Goal: Task Accomplishment & Management: Manage account settings

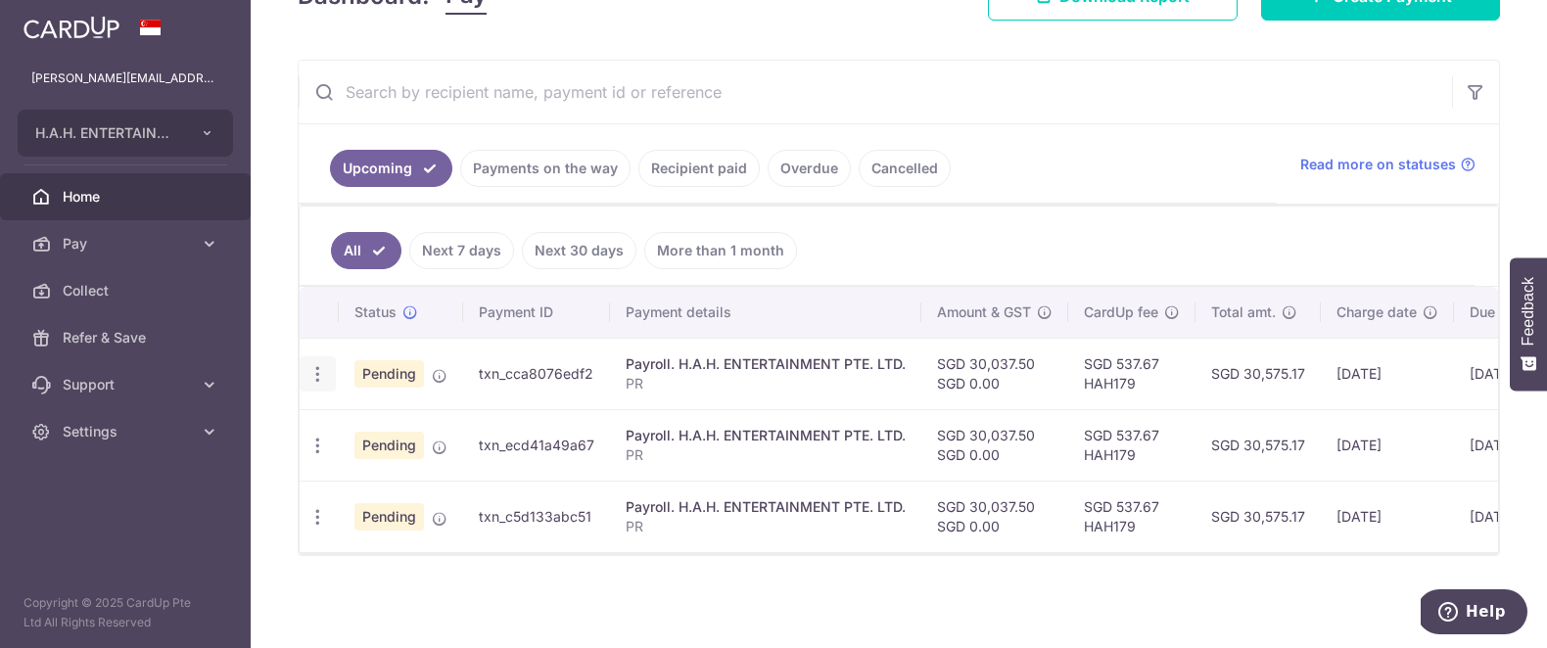
click at [316, 372] on icon "button" at bounding box center [317, 374] width 21 height 21
click at [369, 421] on span "Update payment" at bounding box center [421, 427] width 133 height 23
radio input "true"
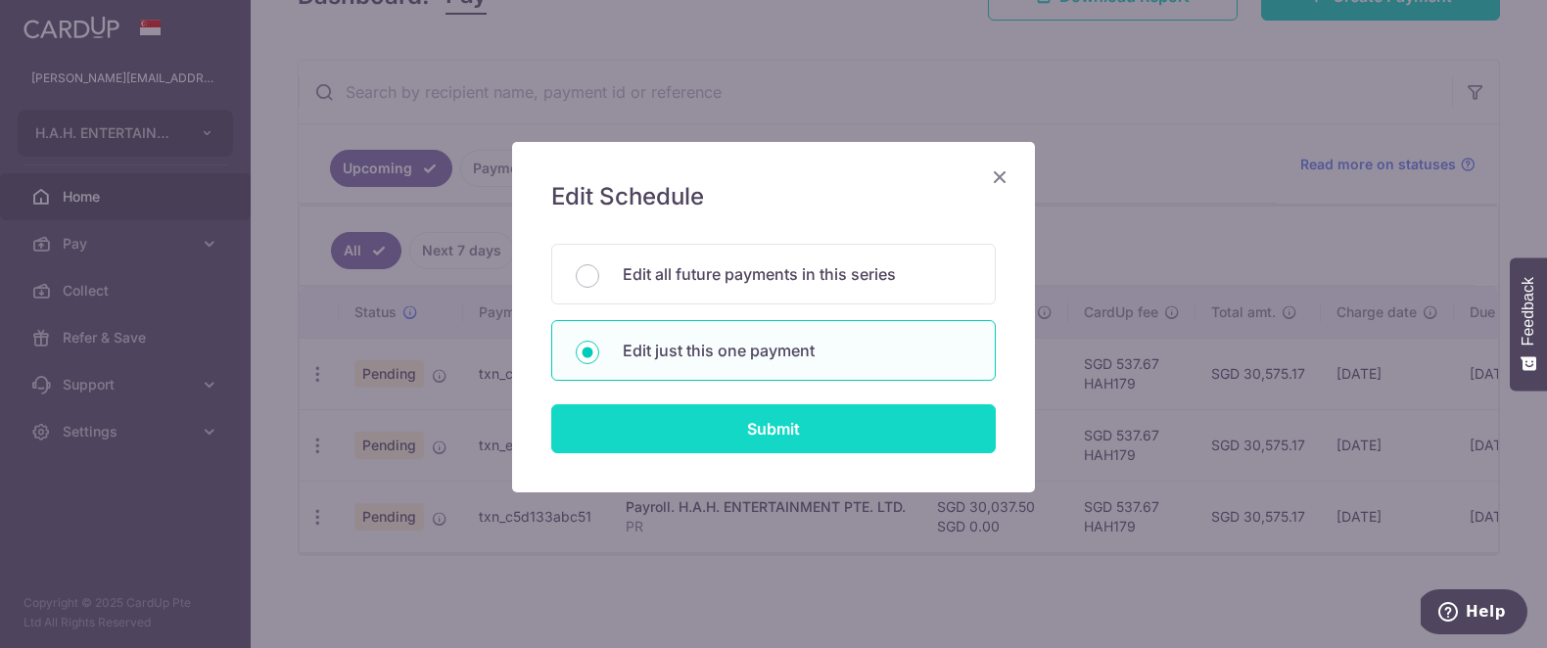
click at [905, 415] on input "Submit" at bounding box center [773, 428] width 444 height 49
radio input "true"
type input "30,037.50"
type input "[DATE]"
type input "PR"
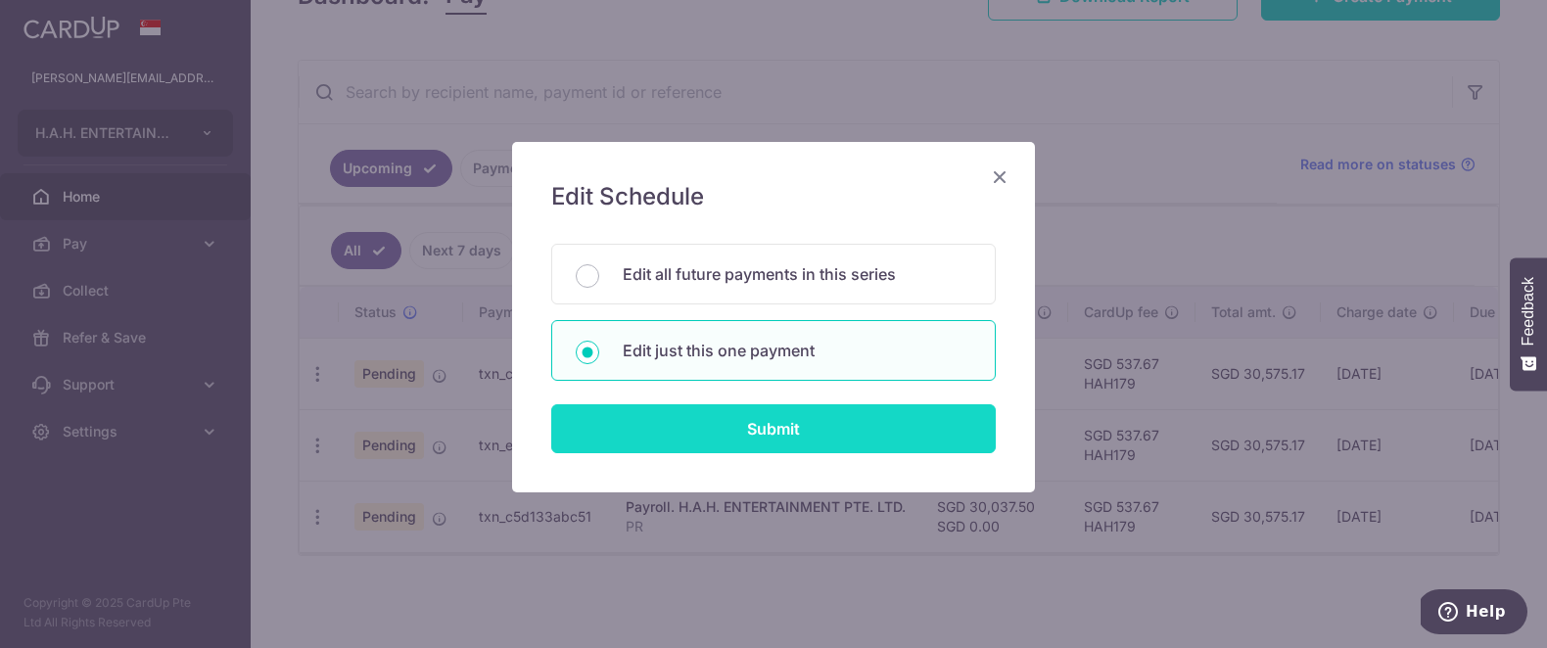
type input "Payroll"
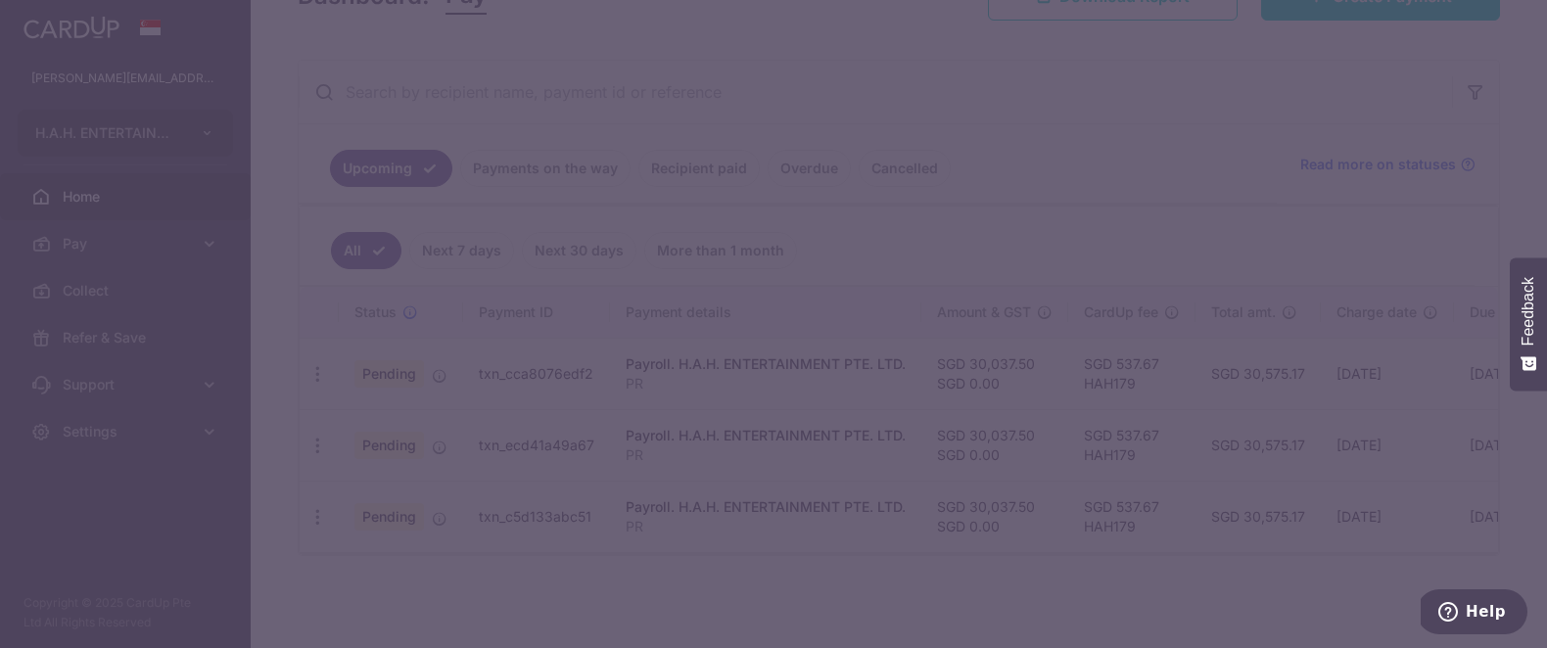
type input "HAH179"
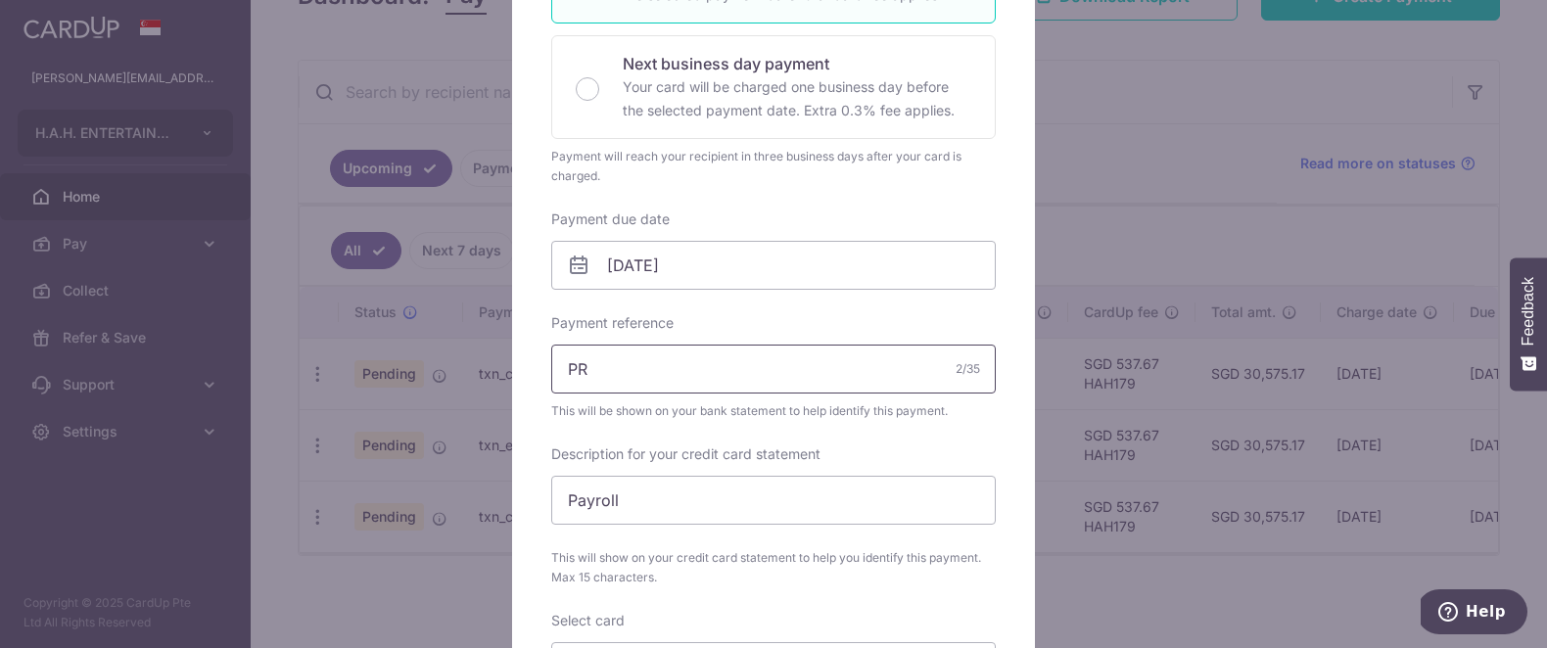
scroll to position [431, 0]
click at [755, 260] on input "[DATE]" at bounding box center [773, 262] width 444 height 49
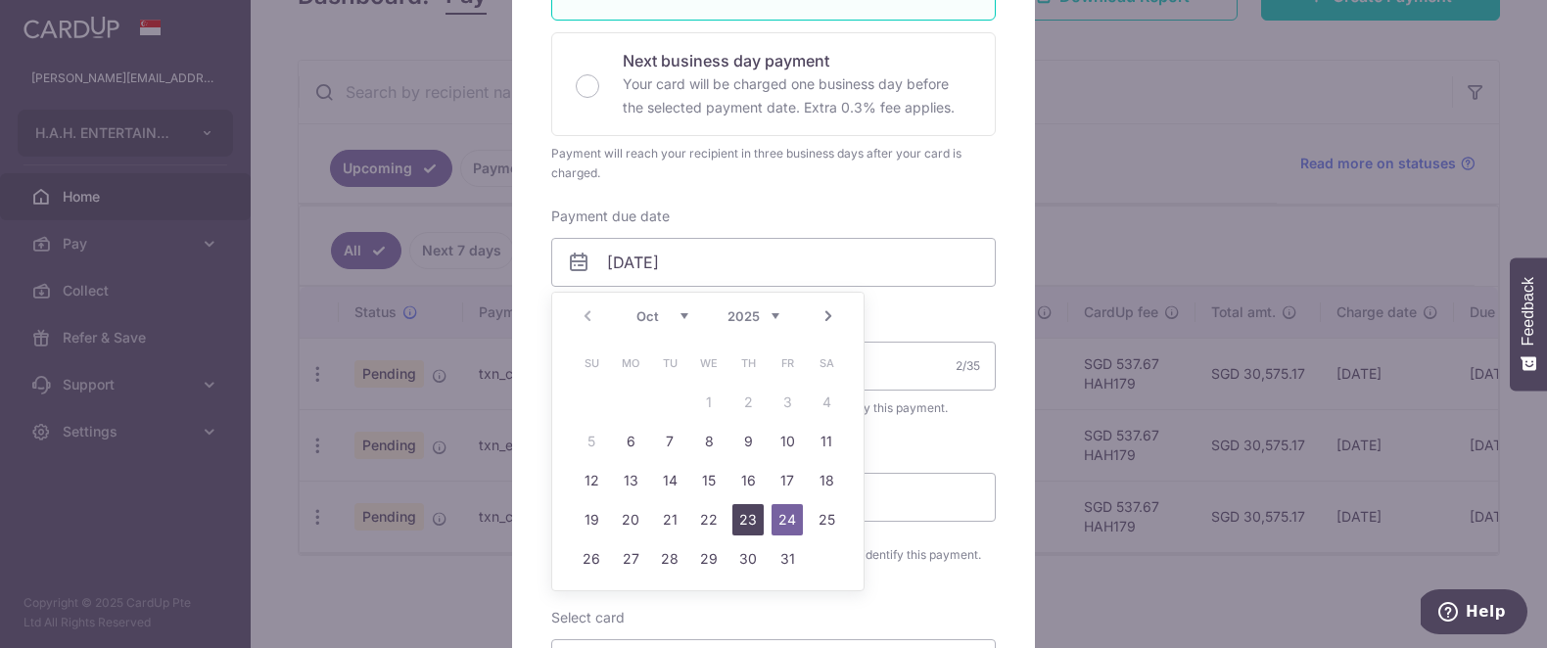
click at [743, 512] on link "23" at bounding box center [747, 519] width 31 height 31
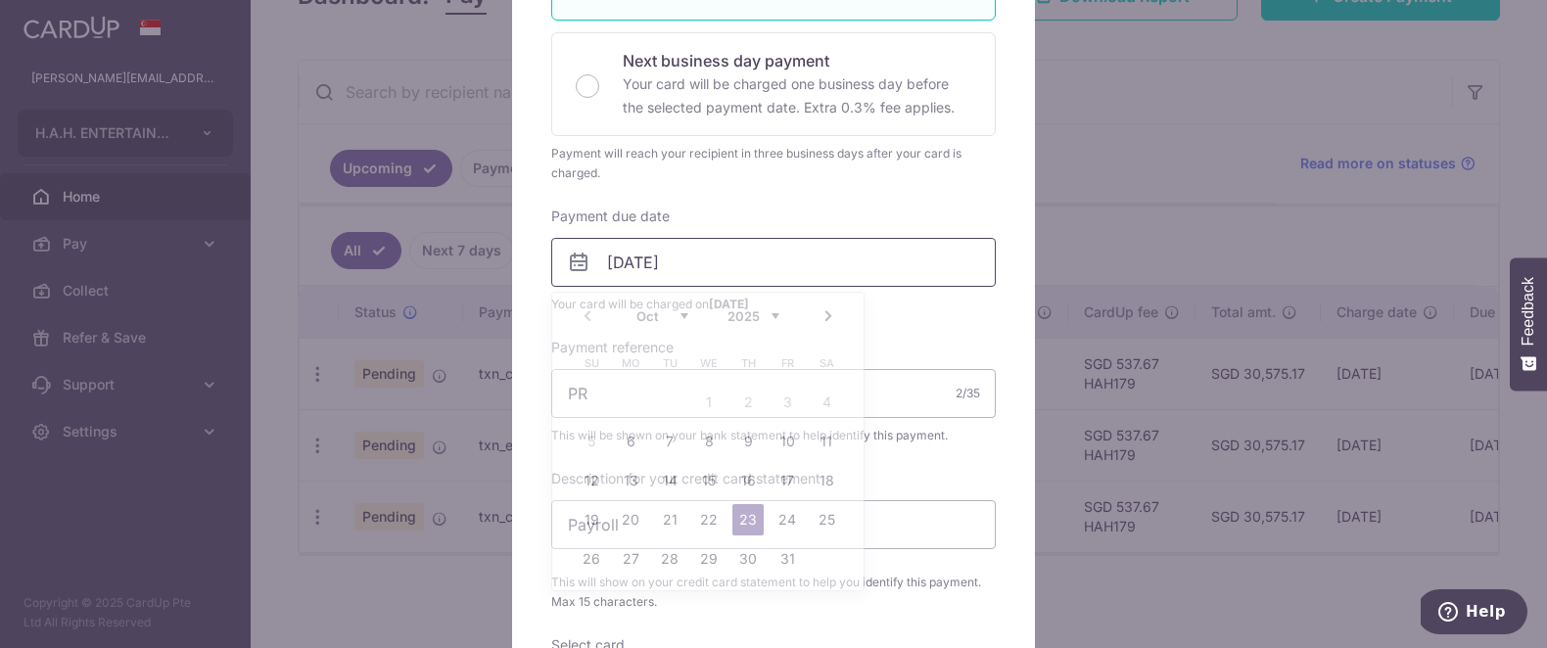
click at [720, 274] on input "[DATE]" at bounding box center [773, 262] width 444 height 49
click at [792, 506] on link "24" at bounding box center [786, 519] width 31 height 31
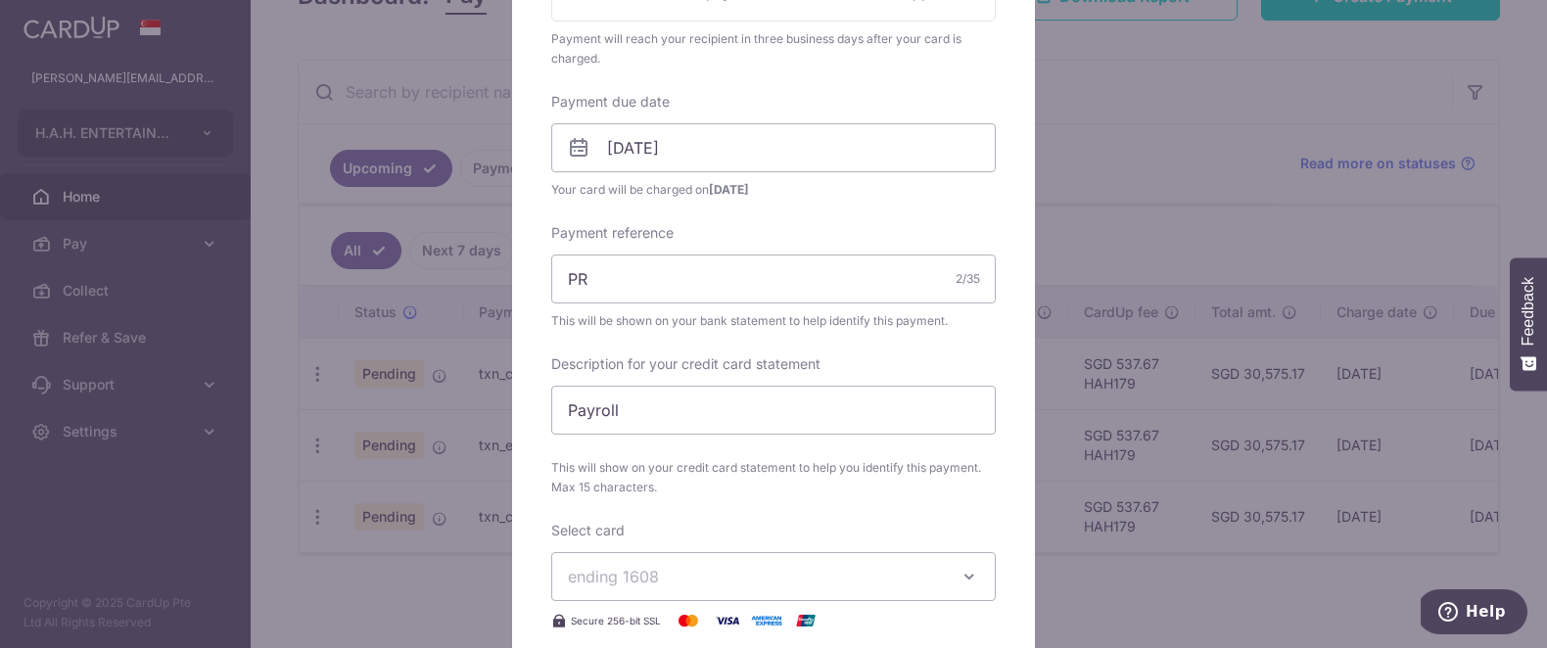
scroll to position [548, 0]
click at [748, 145] on input "[DATE]" at bounding box center [773, 144] width 444 height 49
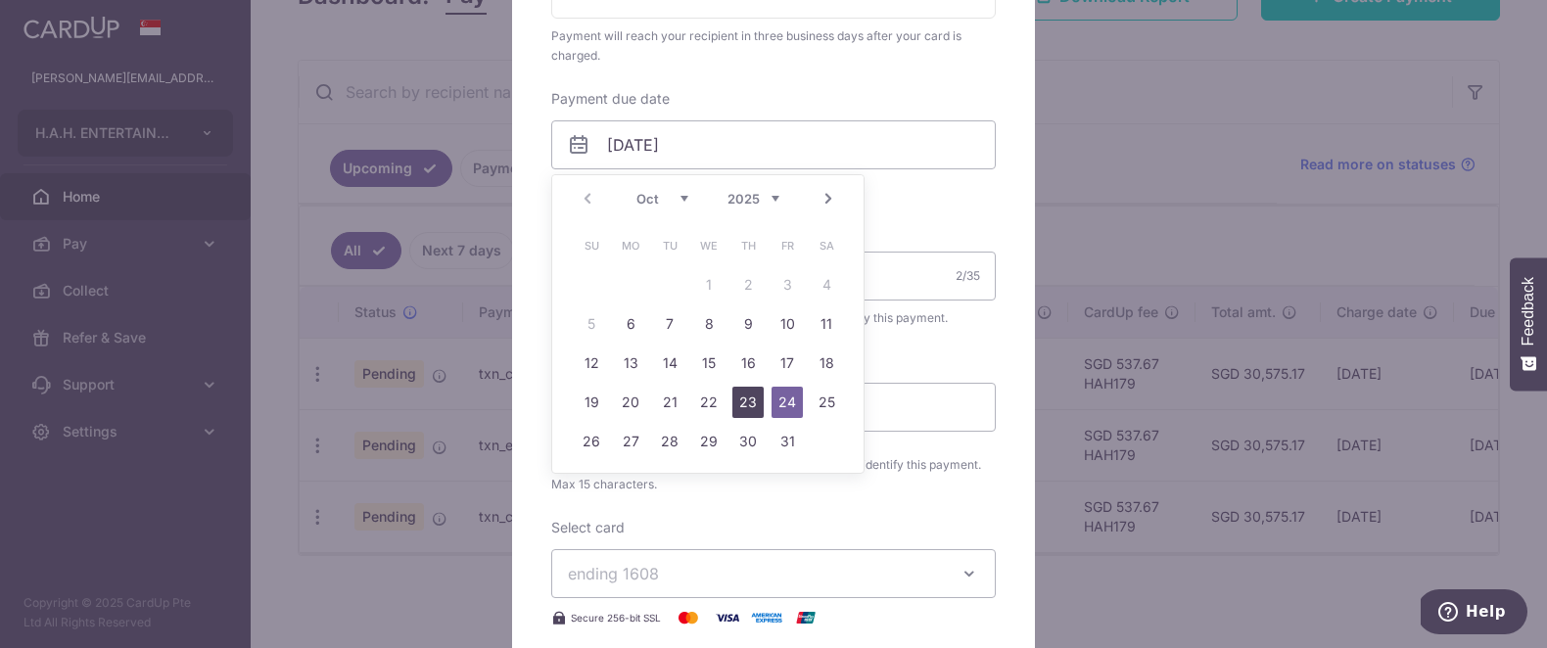
click at [745, 403] on link "23" at bounding box center [747, 402] width 31 height 31
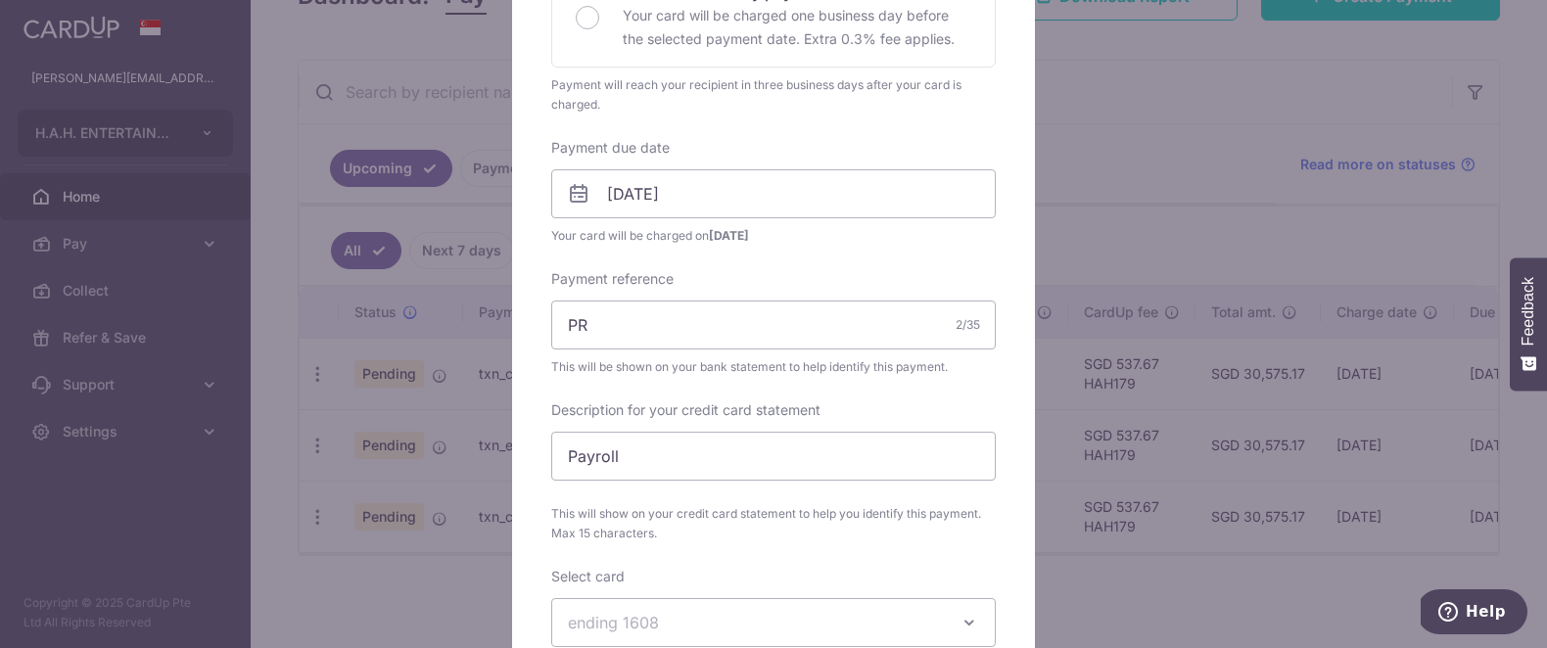
scroll to position [492, 0]
click at [728, 202] on input "[DATE]" at bounding box center [773, 200] width 444 height 49
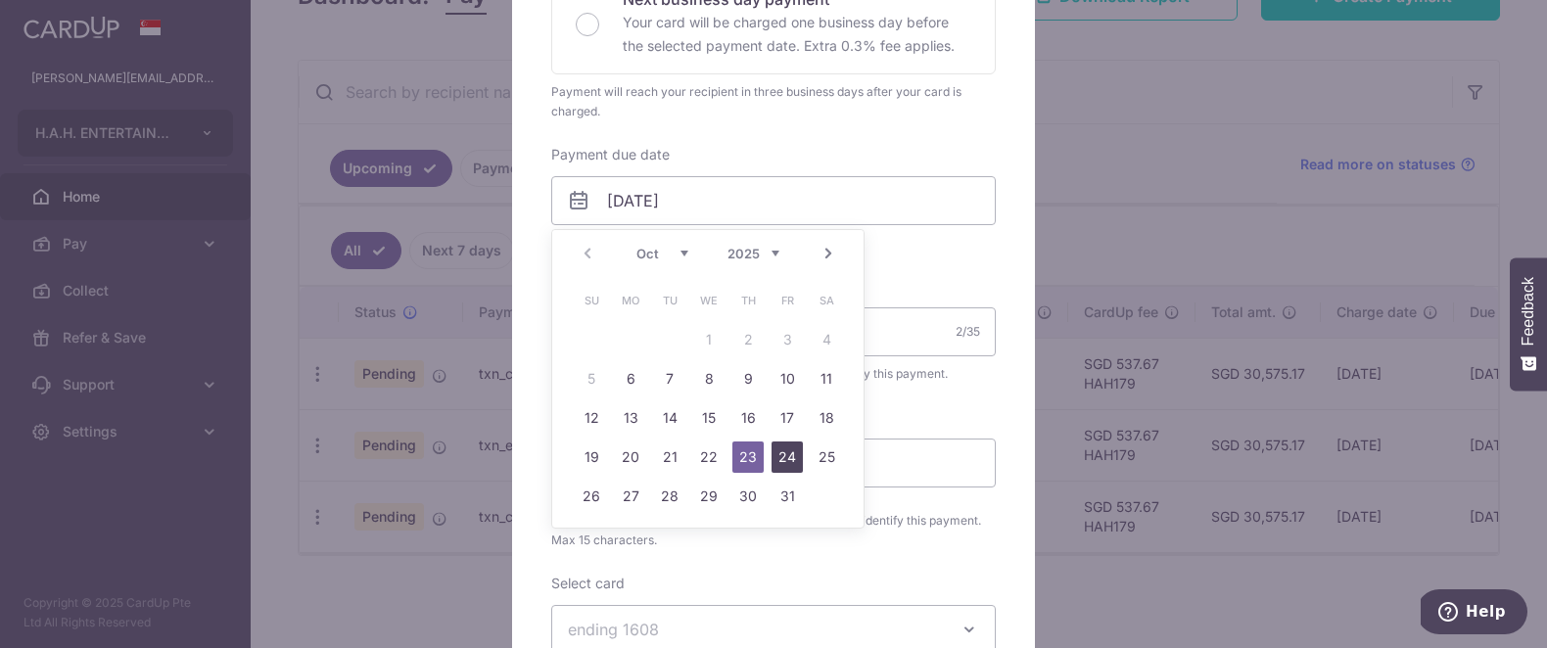
click at [798, 453] on link "24" at bounding box center [786, 456] width 31 height 31
type input "[DATE]"
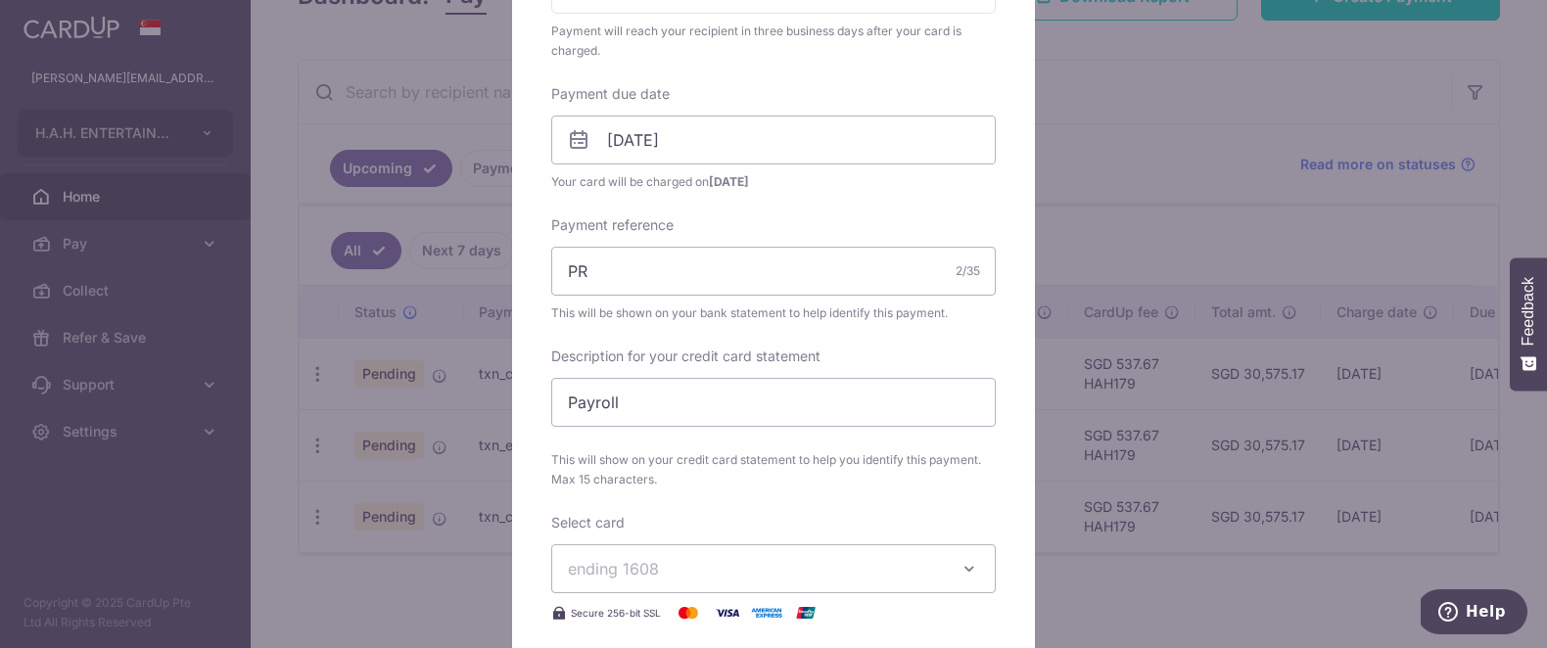
scroll to position [563, 0]
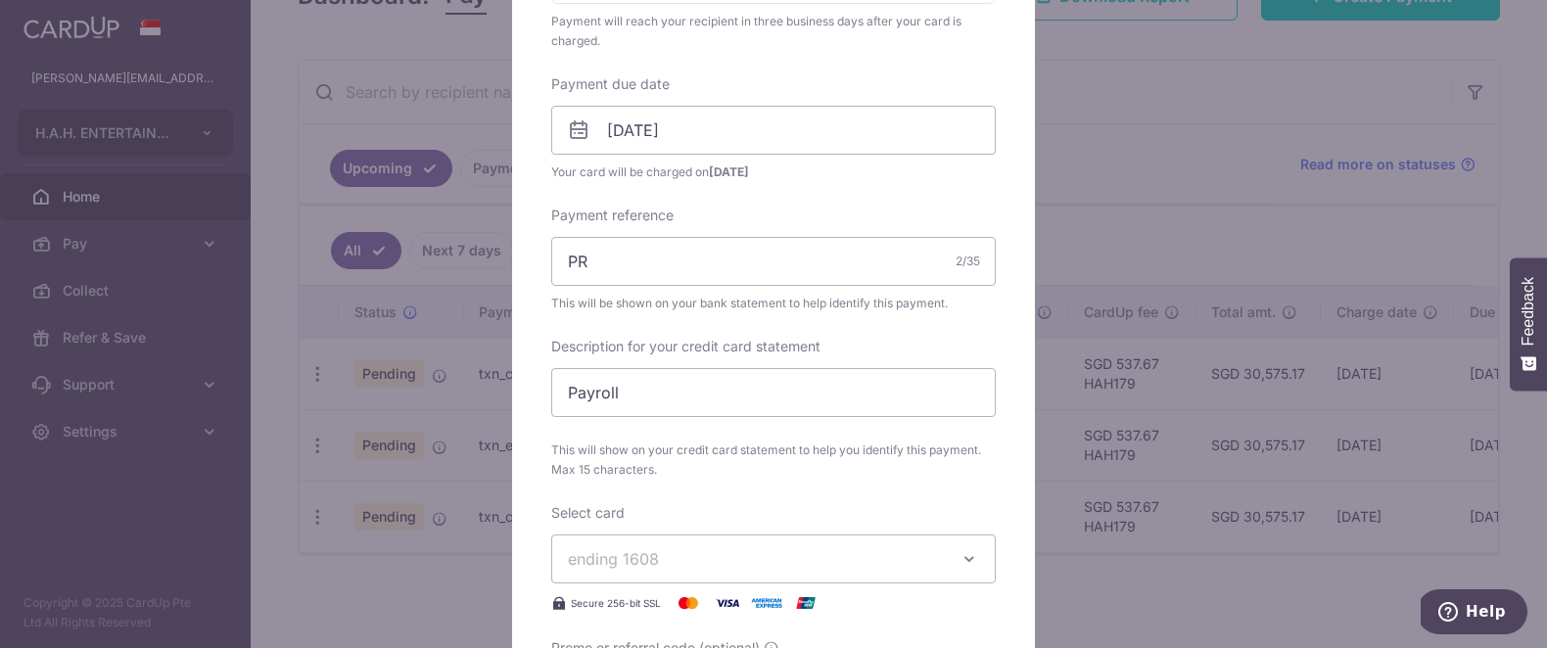
click at [146, 424] on div "Edit payment By clicking apply, you will make changes to all payments to H.A.H.…" at bounding box center [773, 324] width 1547 height 648
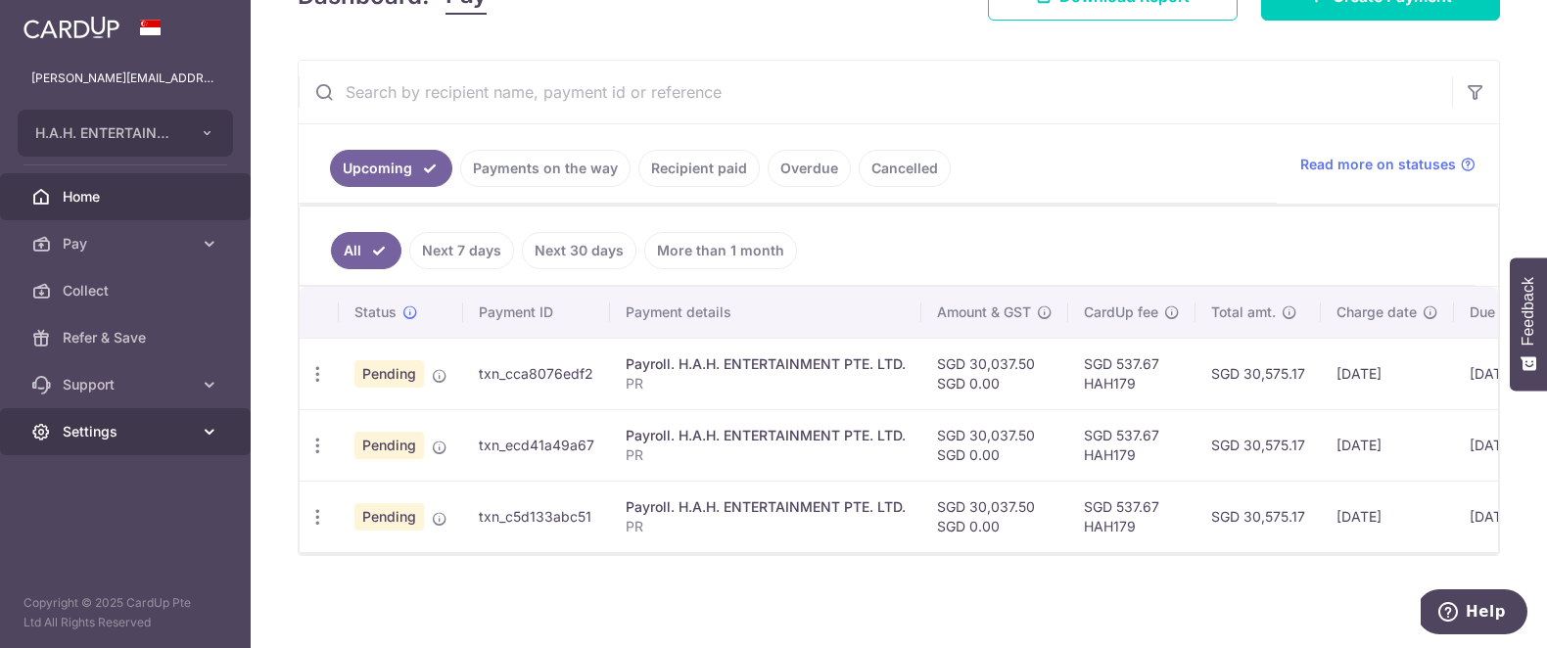
click at [143, 427] on span "Settings" at bounding box center [127, 432] width 129 height 20
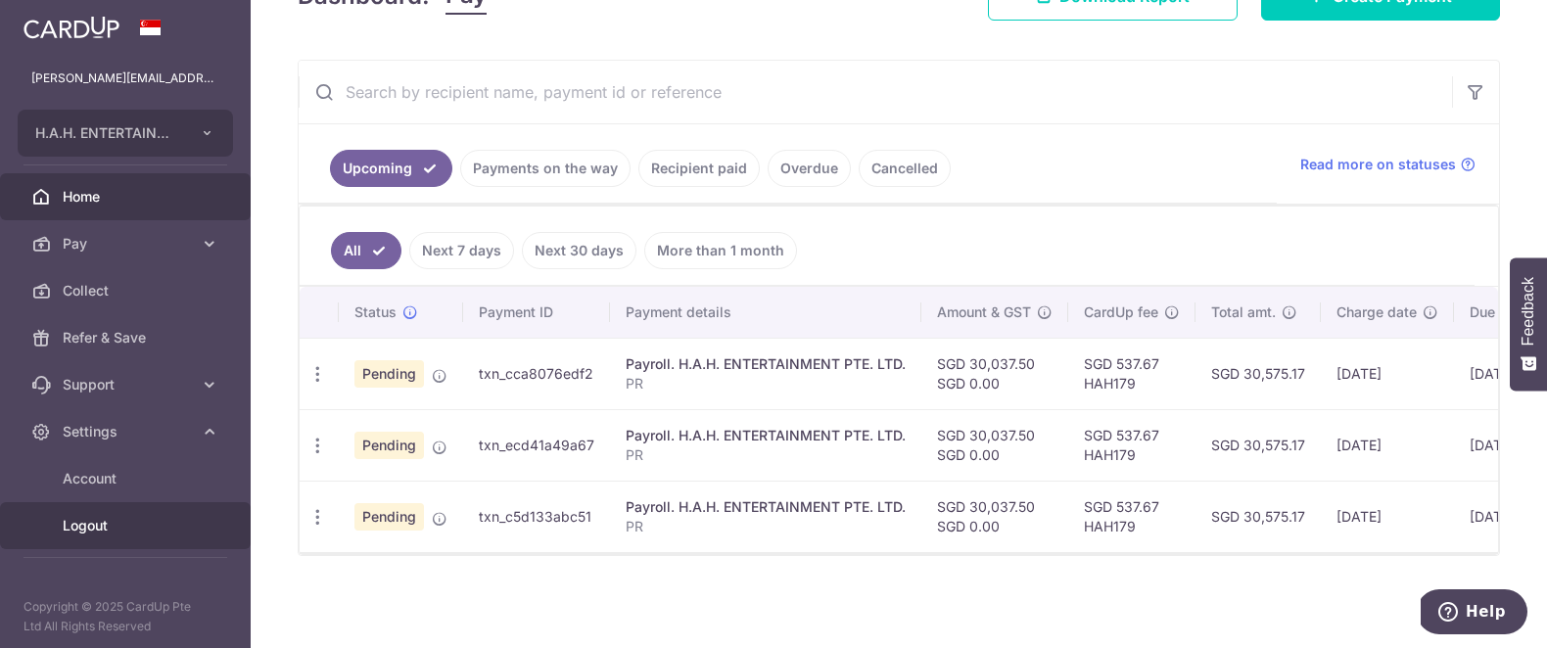
click at [123, 533] on span "Logout" at bounding box center [127, 526] width 129 height 20
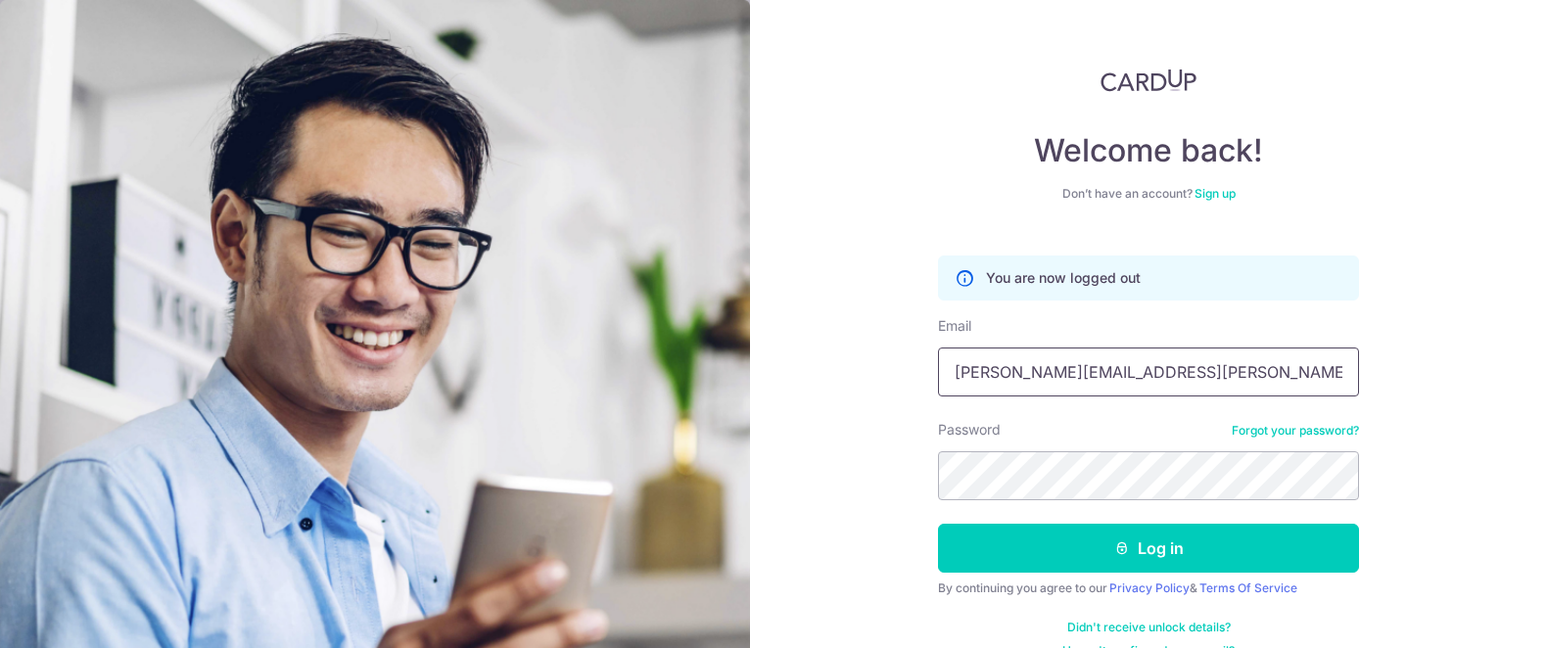
click at [1109, 383] on input "[PERSON_NAME][EMAIL_ADDRESS][PERSON_NAME][DOMAIN_NAME]" at bounding box center [1148, 371] width 421 height 49
type input "obeautiful2@gmail.com"
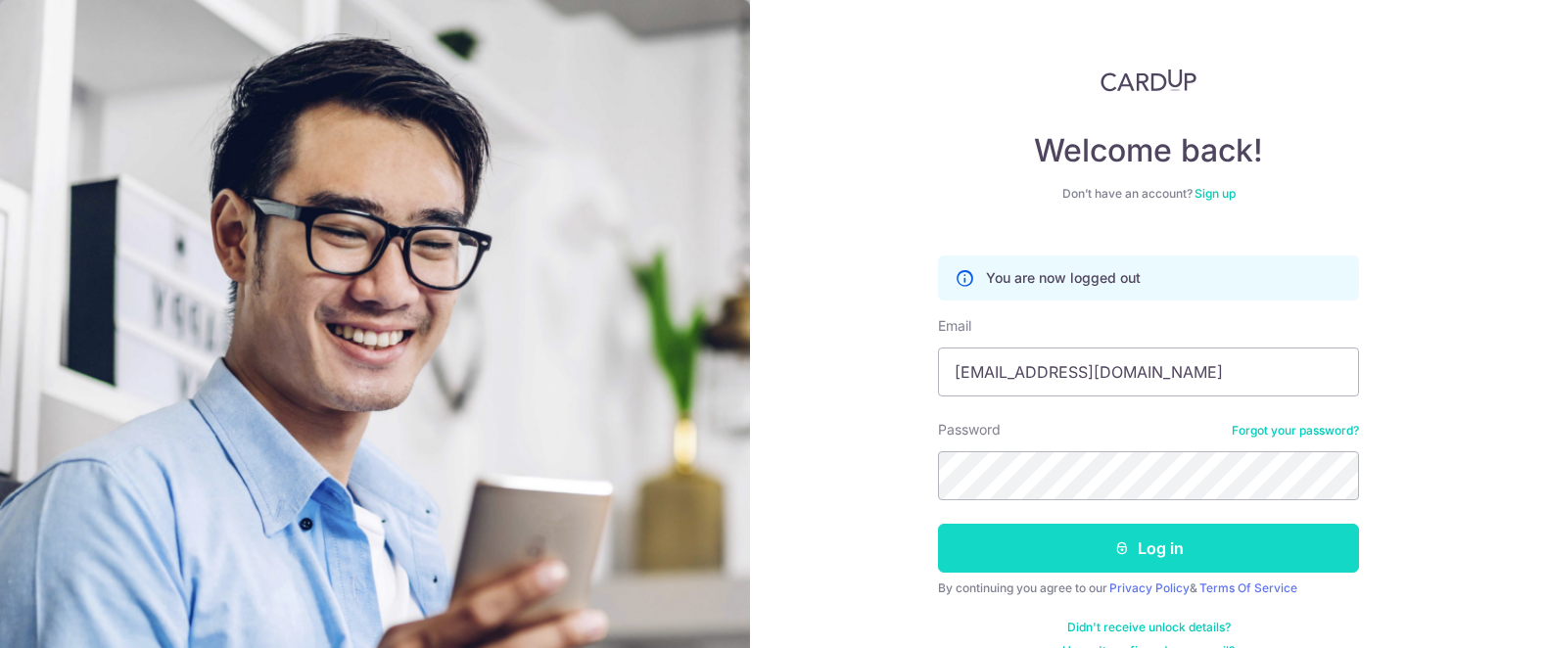
click at [1038, 555] on button "Log in" at bounding box center [1148, 548] width 421 height 49
click at [1234, 547] on button "Log in" at bounding box center [1148, 548] width 421 height 49
